Goal: Information Seeking & Learning: Learn about a topic

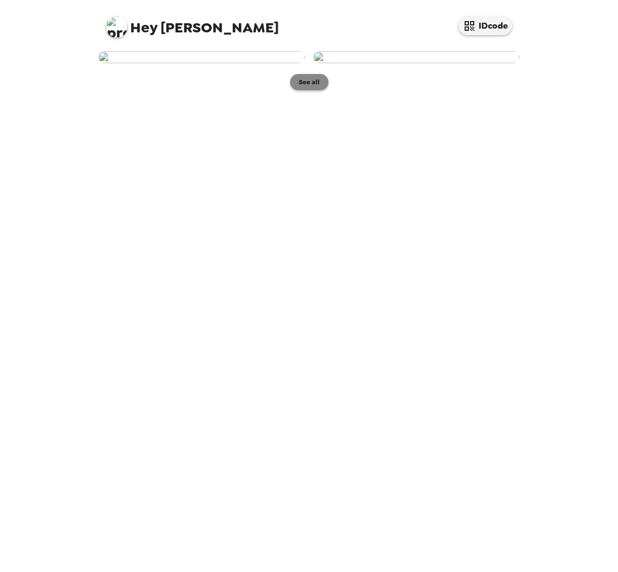
click at [307, 90] on button "See all" at bounding box center [309, 82] width 38 height 16
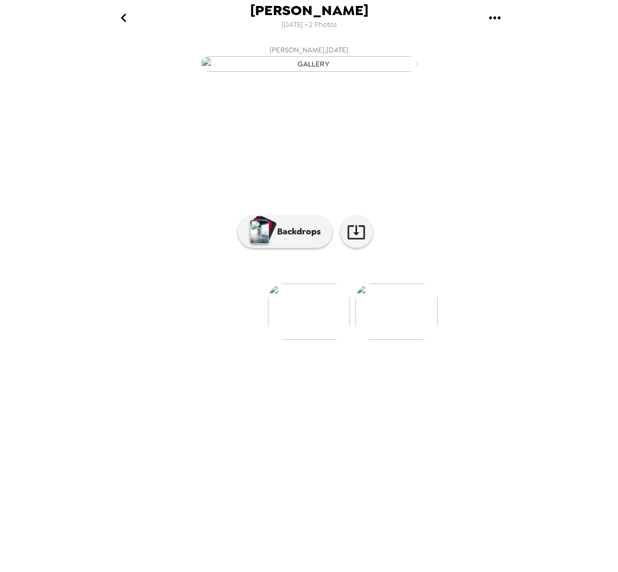
click at [408, 340] on img at bounding box center [396, 311] width 82 height 56
click at [220, 340] on img at bounding box center [222, 311] width 82 height 56
click at [401, 340] on img at bounding box center [396, 311] width 82 height 56
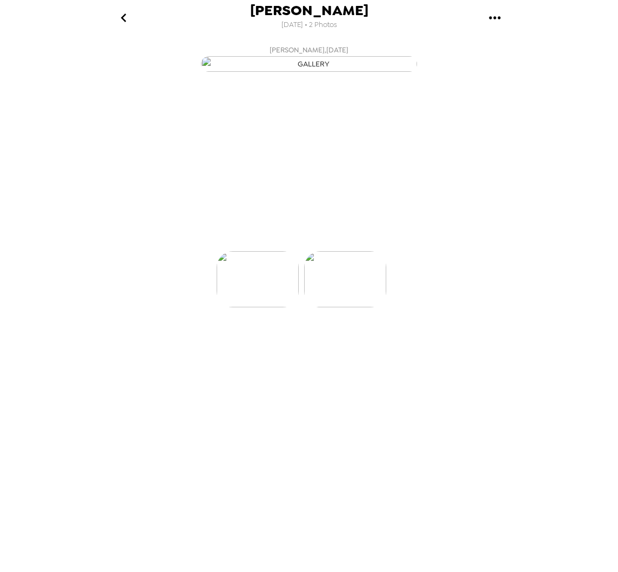
scroll to position [0, 86]
click at [220, 340] on img at bounding box center [222, 311] width 82 height 56
click at [390, 340] on img at bounding box center [396, 311] width 82 height 56
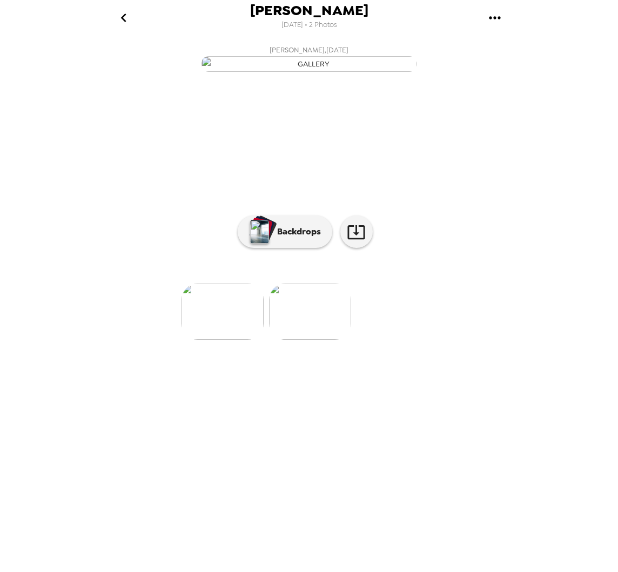
click at [212, 340] on img at bounding box center [222, 311] width 82 height 56
click at [389, 340] on img at bounding box center [396, 311] width 82 height 56
click at [229, 340] on img at bounding box center [222, 311] width 82 height 56
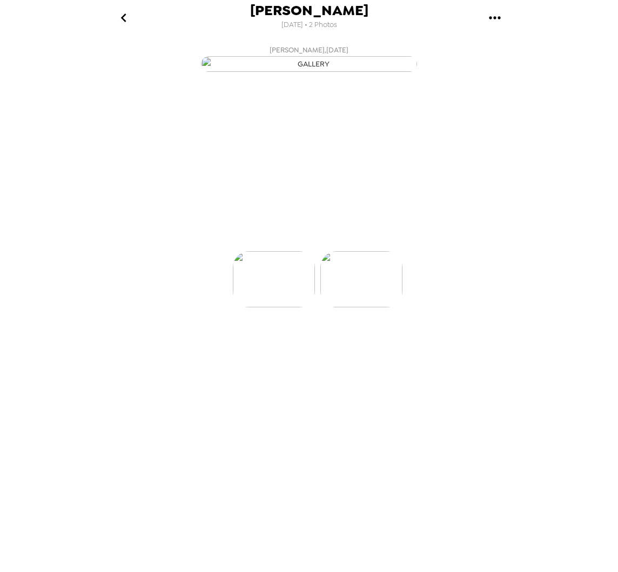
scroll to position [0, 0]
click at [409, 340] on img at bounding box center [396, 311] width 82 height 56
click at [226, 340] on img at bounding box center [222, 311] width 82 height 56
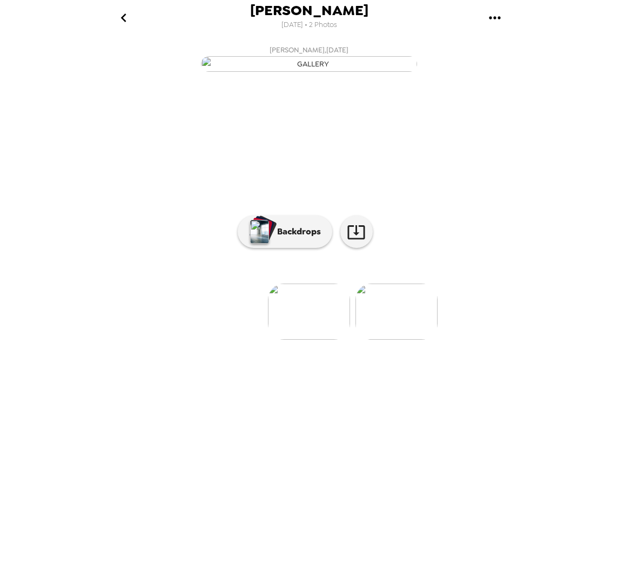
click at [408, 340] on img at bounding box center [396, 311] width 82 height 56
click at [217, 340] on img at bounding box center [222, 311] width 82 height 56
click at [422, 340] on img at bounding box center [396, 311] width 82 height 56
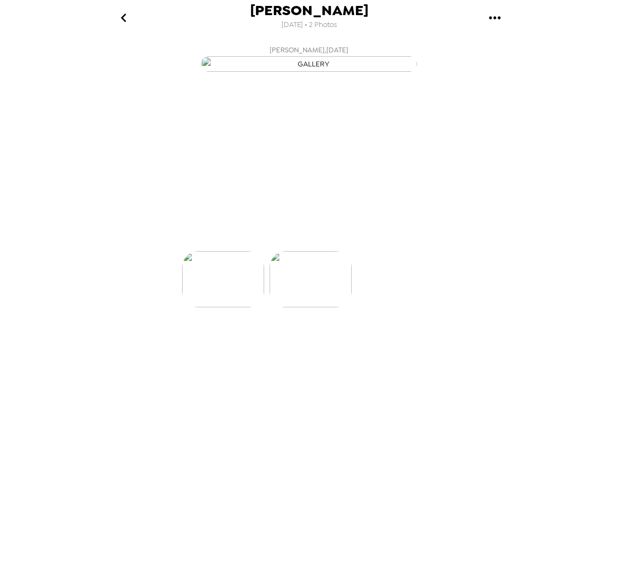
scroll to position [0, 86]
click at [287, 238] on p "Backdrops" at bounding box center [296, 231] width 49 height 13
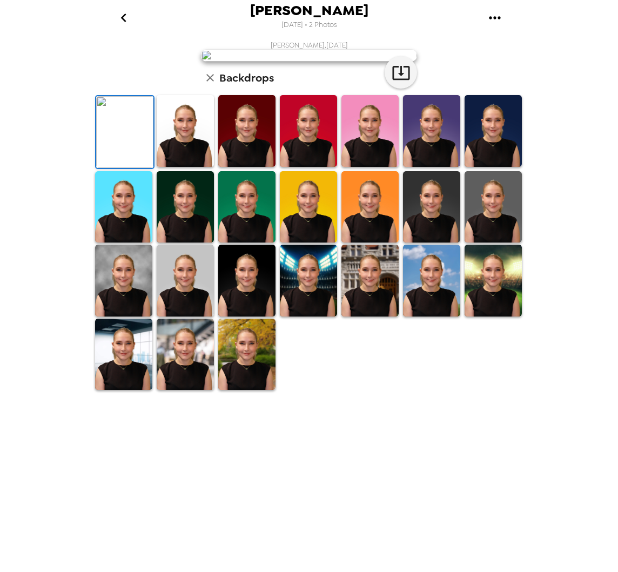
scroll to position [77, 0]
click at [124, 390] on img at bounding box center [123, 355] width 57 height 72
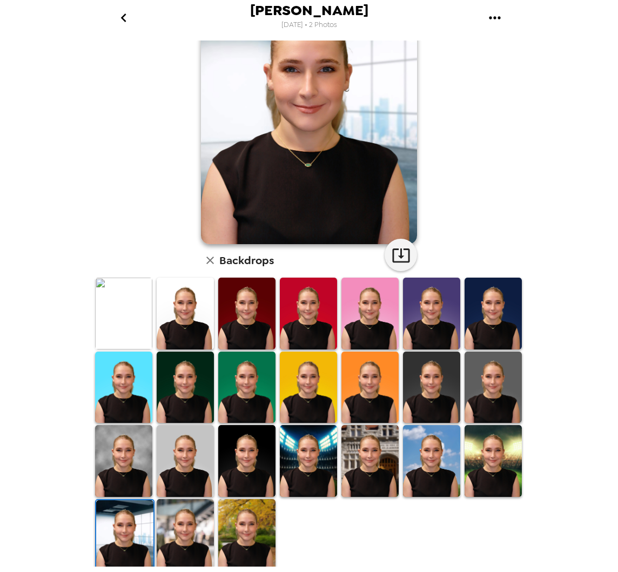
scroll to position [77, 0]
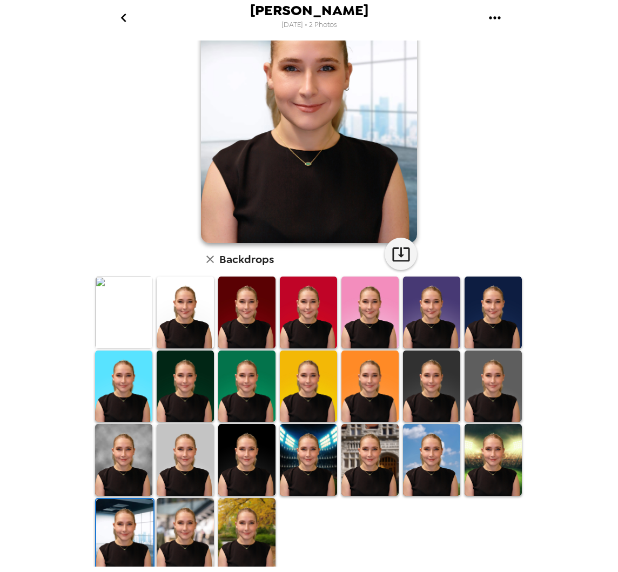
click at [192, 499] on img at bounding box center [185, 534] width 57 height 72
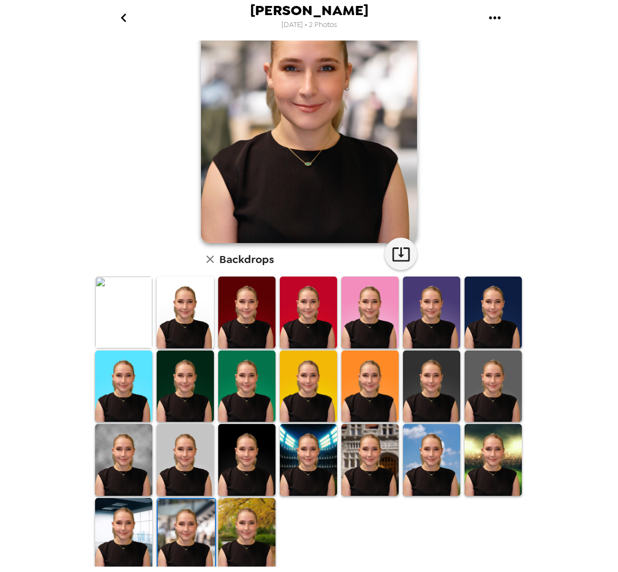
click at [259, 498] on img at bounding box center [246, 534] width 57 height 72
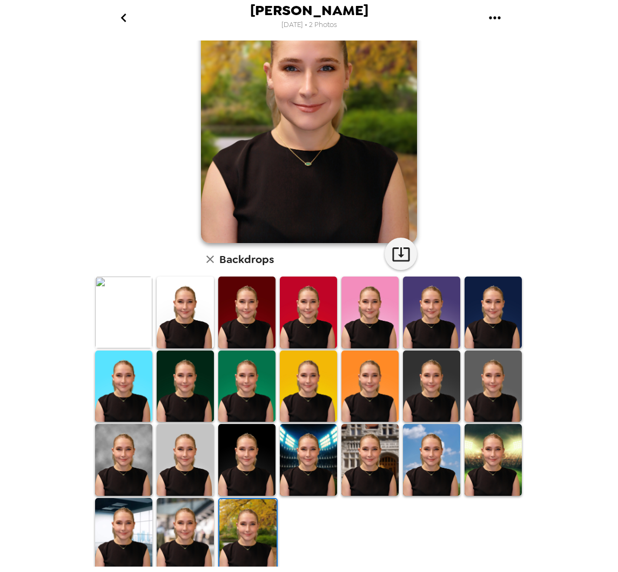
click at [128, 323] on img at bounding box center [123, 312] width 57 height 72
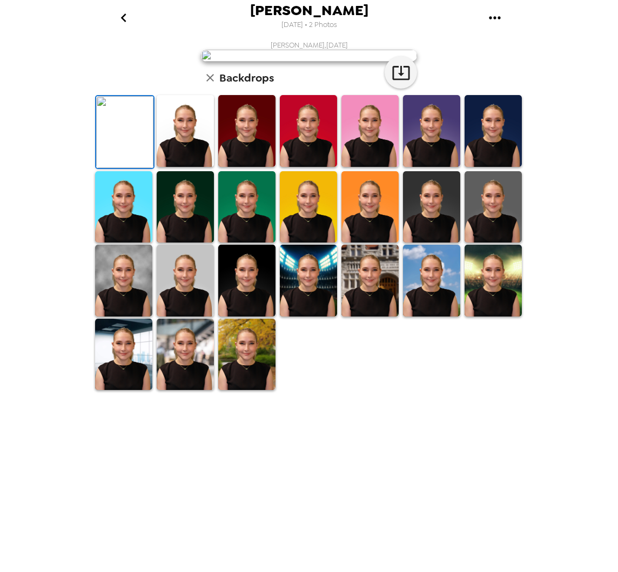
scroll to position [77, 0]
click at [404, 316] on img at bounding box center [431, 281] width 57 height 72
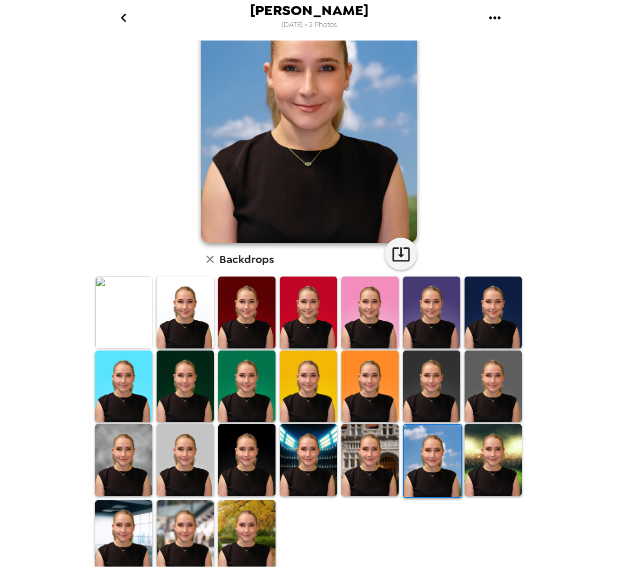
click at [491, 458] on img at bounding box center [492, 460] width 57 height 72
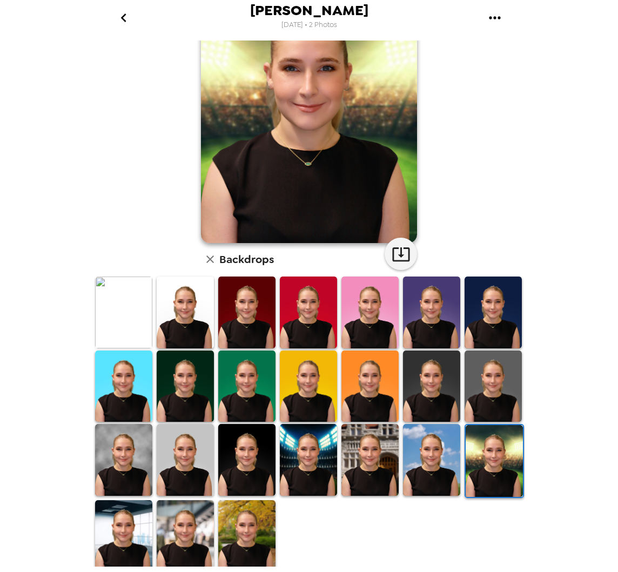
click at [427, 458] on img at bounding box center [431, 460] width 57 height 72
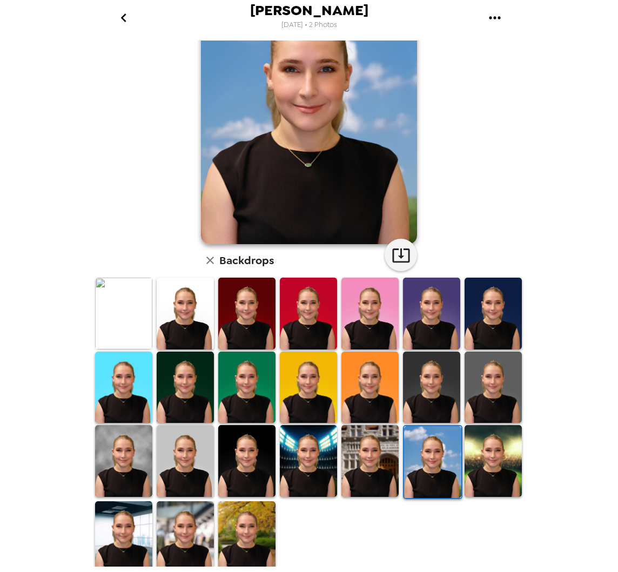
scroll to position [77, 0]
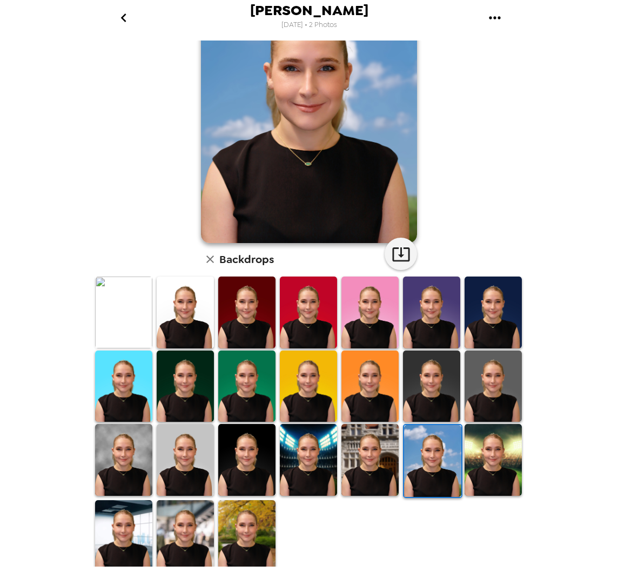
click at [135, 460] on img at bounding box center [123, 460] width 57 height 72
